Goal: Task Accomplishment & Management: Manage account settings

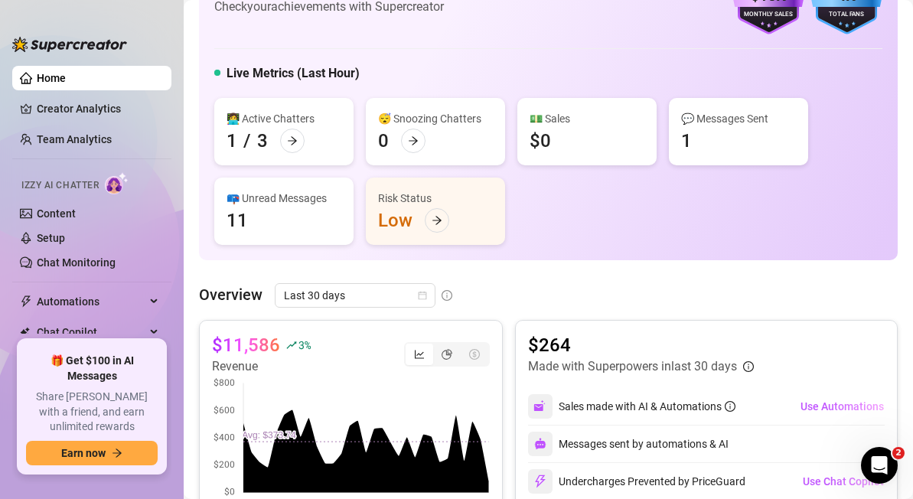
scroll to position [78, 0]
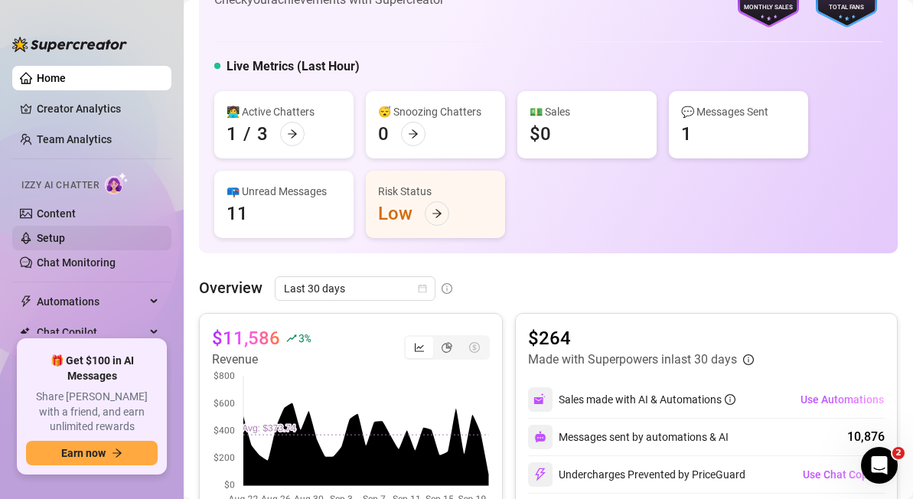
click at [51, 240] on link "Setup" at bounding box center [51, 238] width 28 height 12
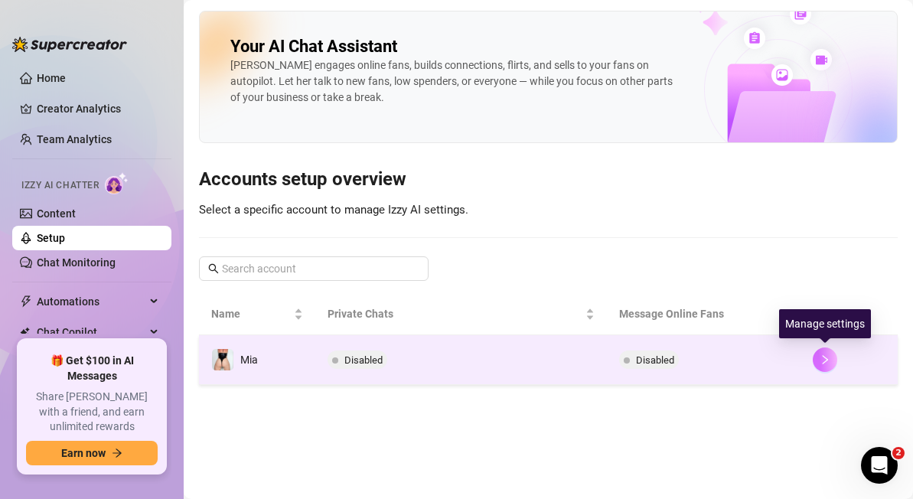
click at [829, 359] on icon "right" at bounding box center [825, 359] width 11 height 11
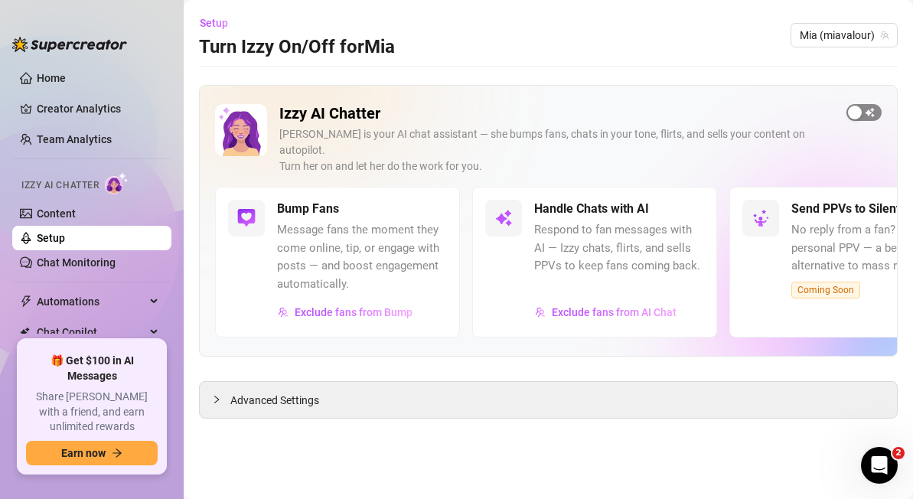
click at [853, 111] on div "button" at bounding box center [855, 113] width 14 height 14
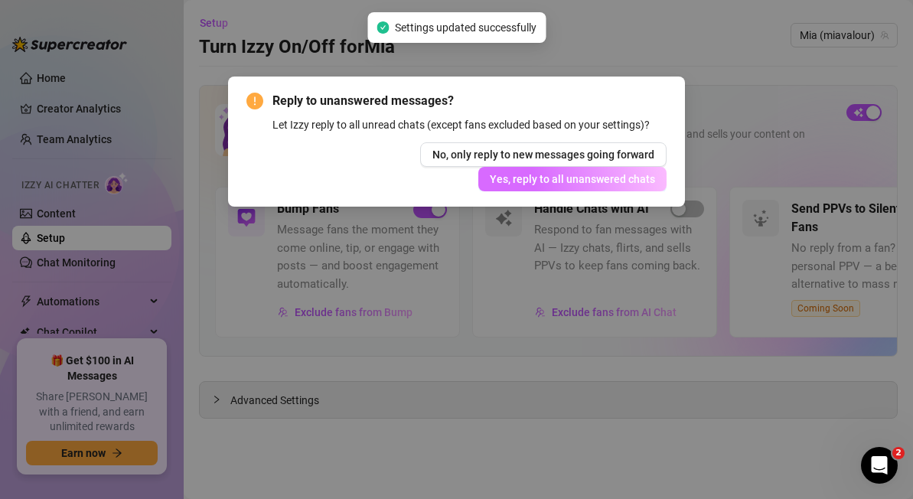
click at [583, 178] on span "Yes, reply to all unanswered chats" at bounding box center [572, 179] width 165 height 12
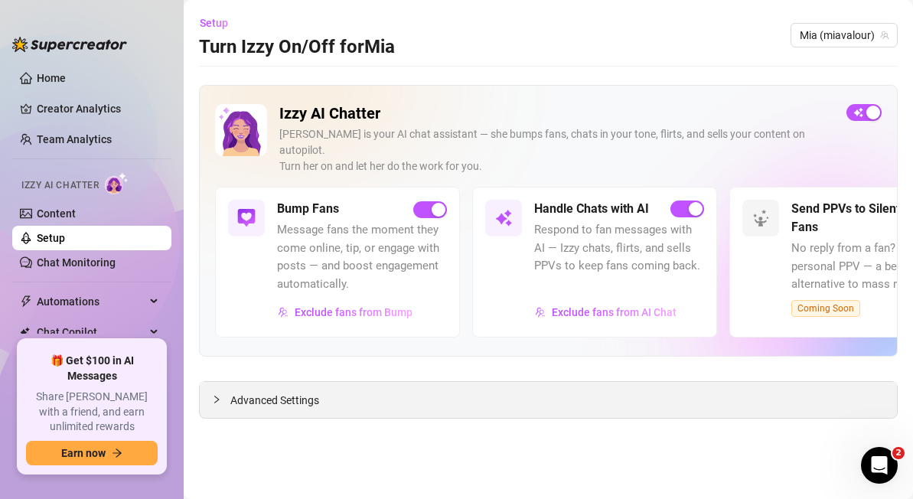
click at [381, 390] on div "Advanced Settings" at bounding box center [548, 400] width 697 height 36
click at [282, 392] on span "Advanced Settings" at bounding box center [274, 400] width 89 height 17
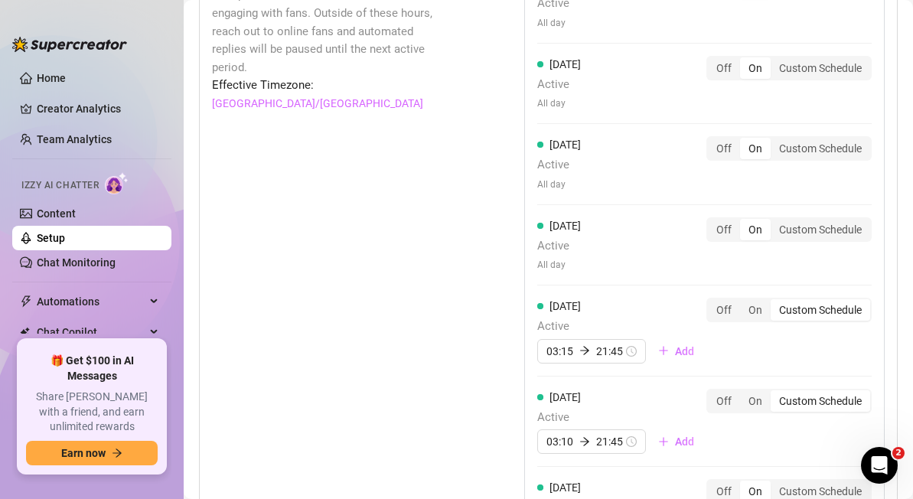
scroll to position [1722, 0]
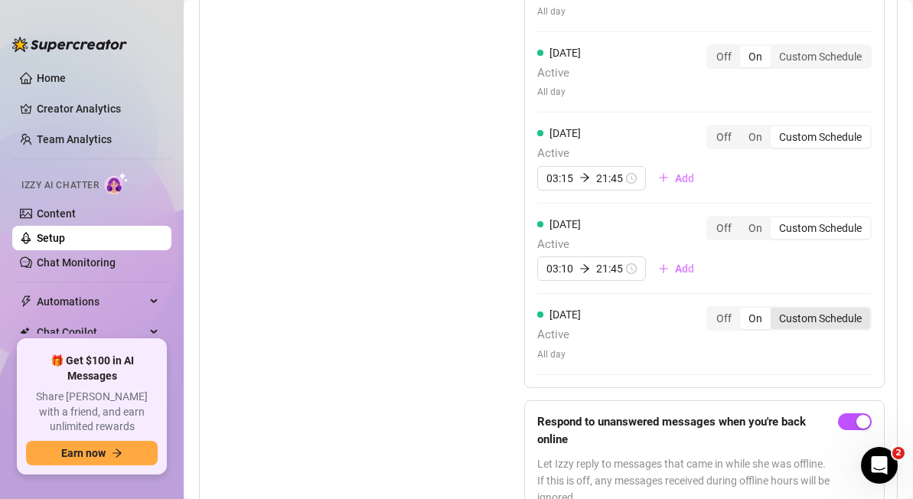
click at [810, 308] on div "Custom Schedule" at bounding box center [821, 318] width 100 height 21
click at [775, 310] on input "Custom Schedule" at bounding box center [775, 310] width 0 height 0
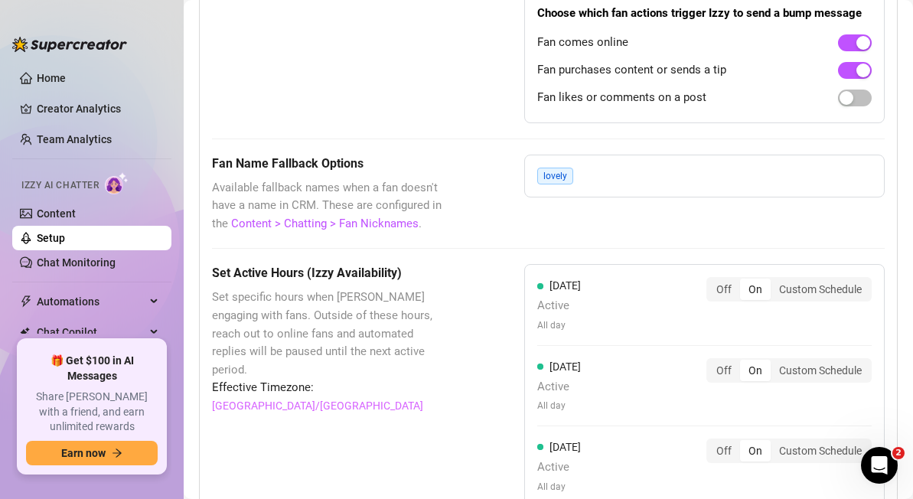
scroll to position [1248, 0]
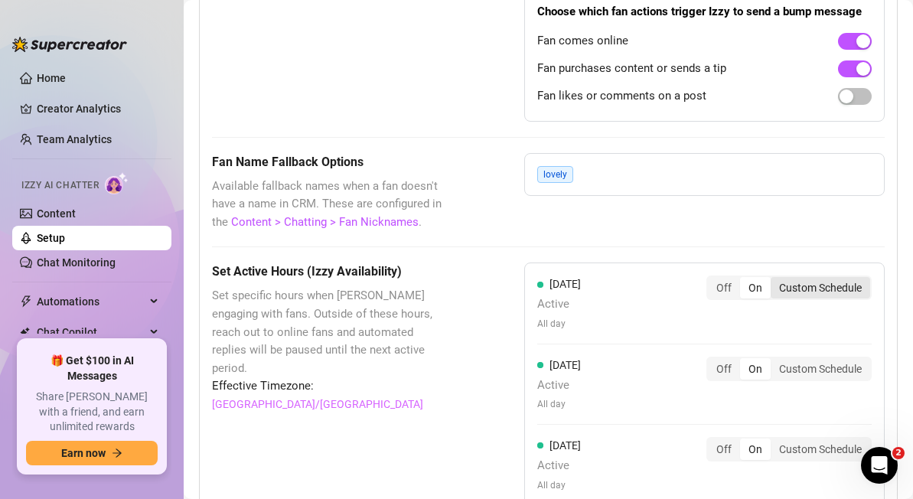
click at [824, 277] on div "Custom Schedule" at bounding box center [821, 287] width 100 height 21
click at [775, 279] on input "Custom Schedule" at bounding box center [775, 279] width 0 height 0
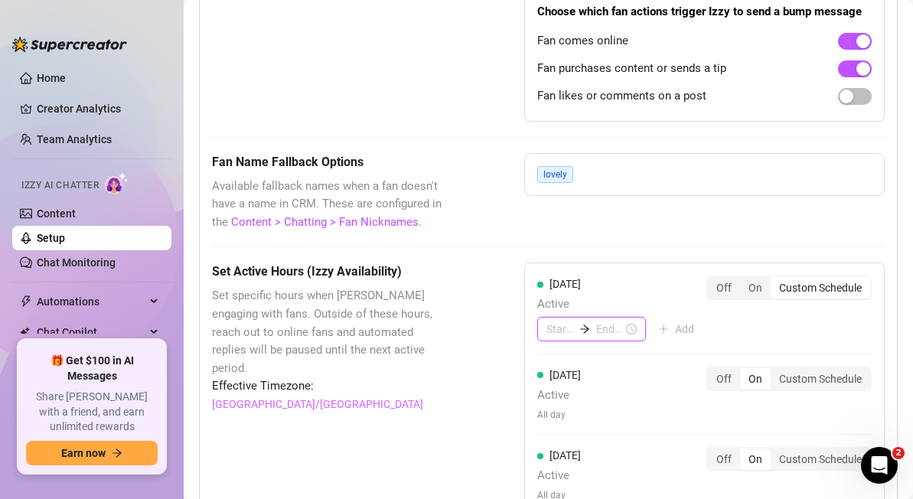
click at [563, 321] on input at bounding box center [560, 329] width 27 height 17
type input "0"
type input "06:00"
type input "00:30"
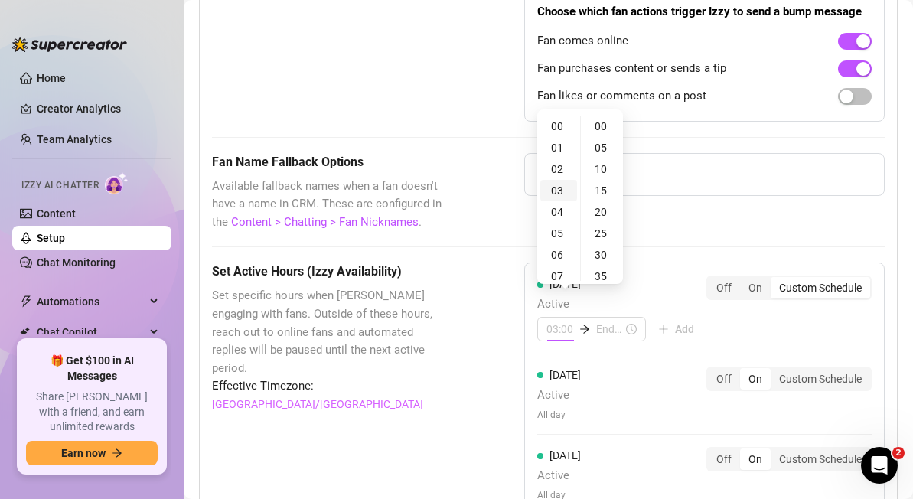
click at [552, 193] on div "03" at bounding box center [558, 190] width 37 height 21
click at [598, 146] on div "05" at bounding box center [602, 147] width 37 height 21
click at [599, 126] on div "05" at bounding box center [602, 126] width 37 height 21
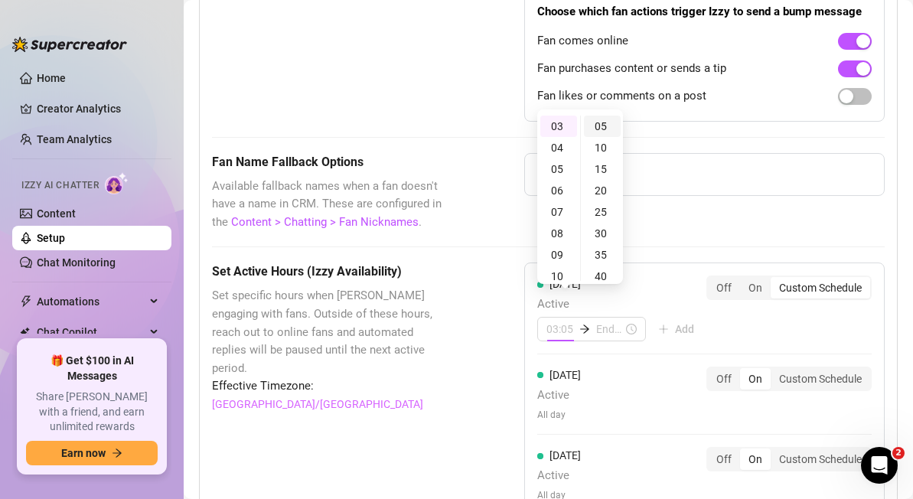
scroll to position [0, 0]
type input "03:00"
click at [599, 126] on div "00" at bounding box center [602, 126] width 37 height 21
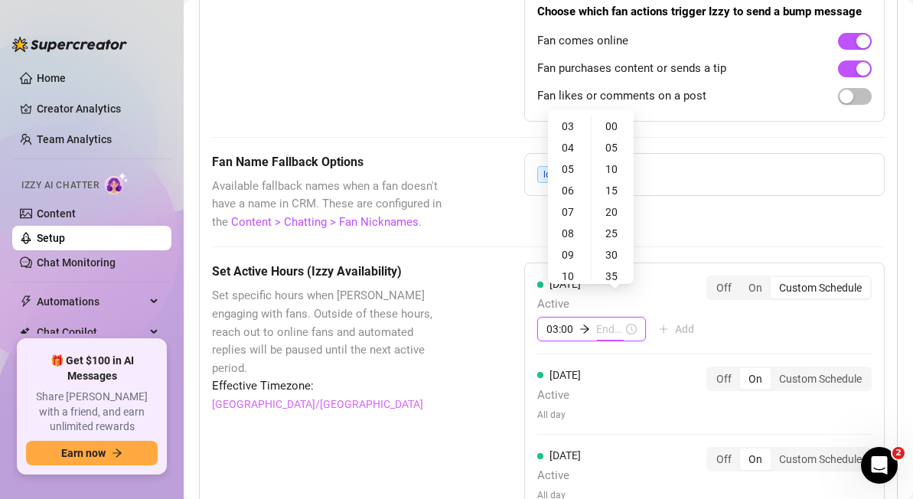
click at [608, 321] on input at bounding box center [609, 329] width 27 height 17
type input "09:00"
click at [571, 227] on div "23" at bounding box center [569, 225] width 37 height 21
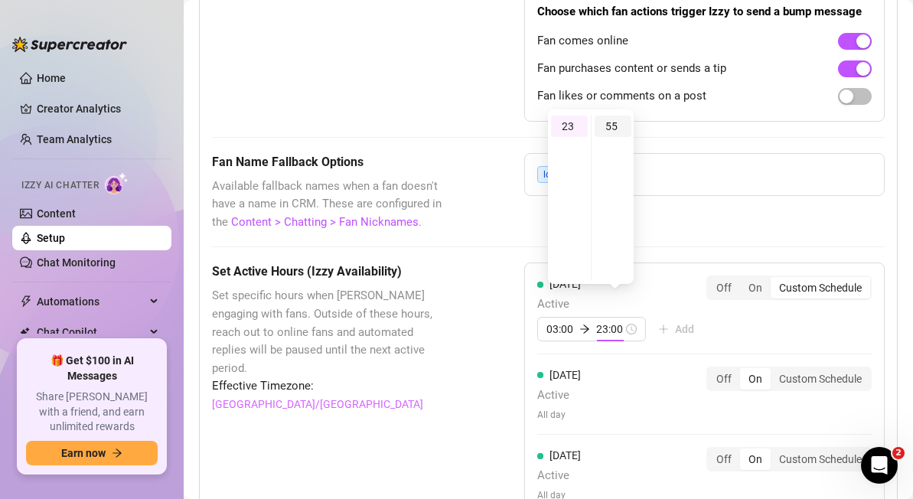
type input "23:55"
click at [617, 120] on div "55" at bounding box center [613, 126] width 37 height 21
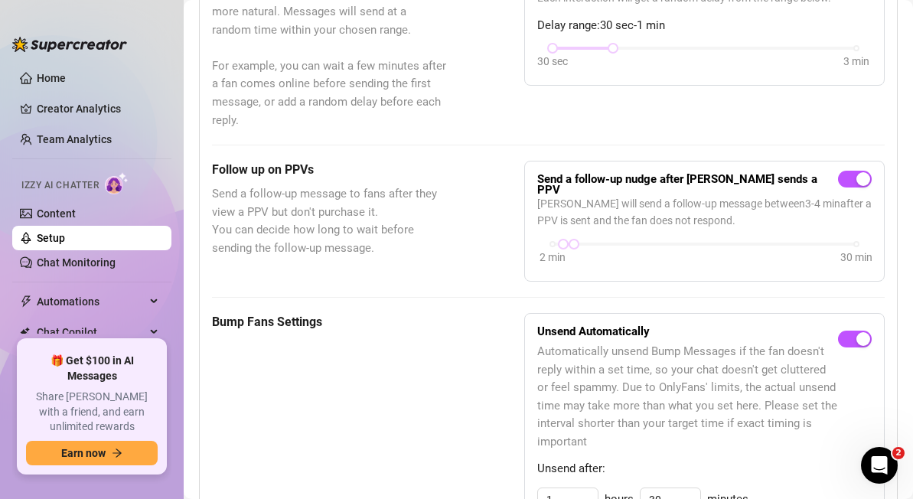
scroll to position [0, 0]
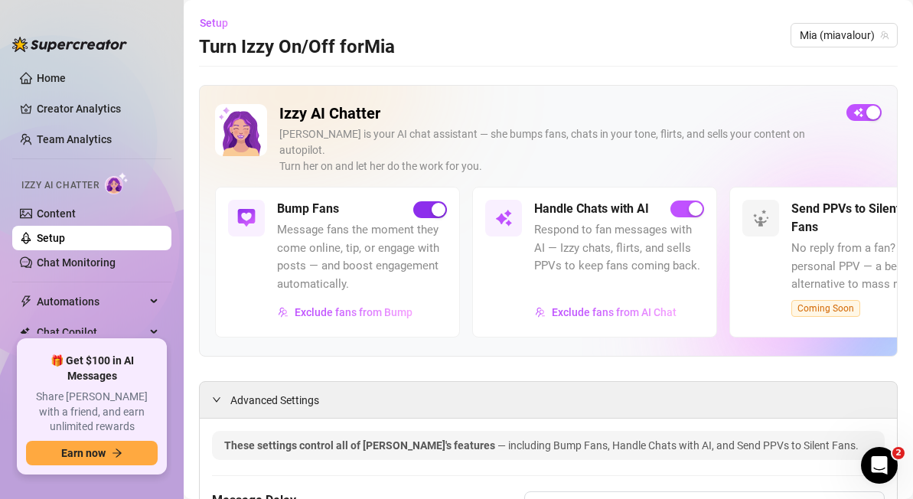
click at [440, 203] on div "button" at bounding box center [439, 210] width 14 height 14
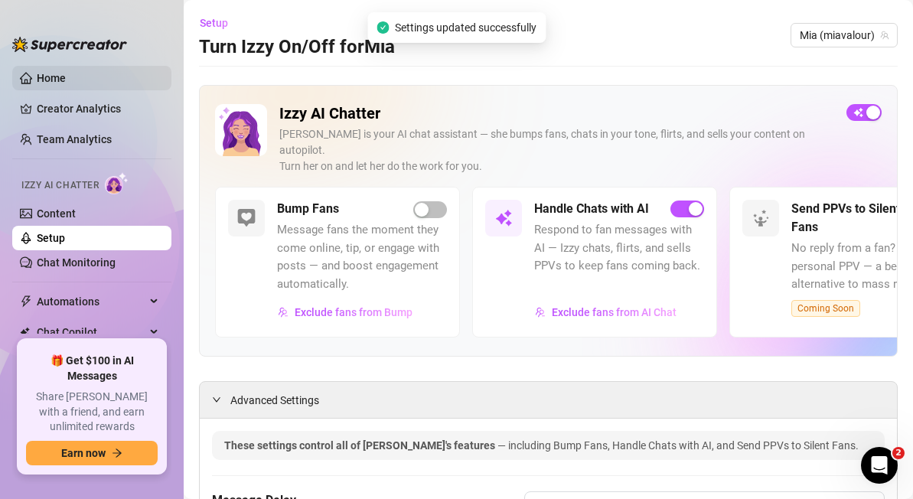
click at [63, 78] on link "Home" at bounding box center [51, 78] width 29 height 12
